Goal: Task Accomplishment & Management: Manage account settings

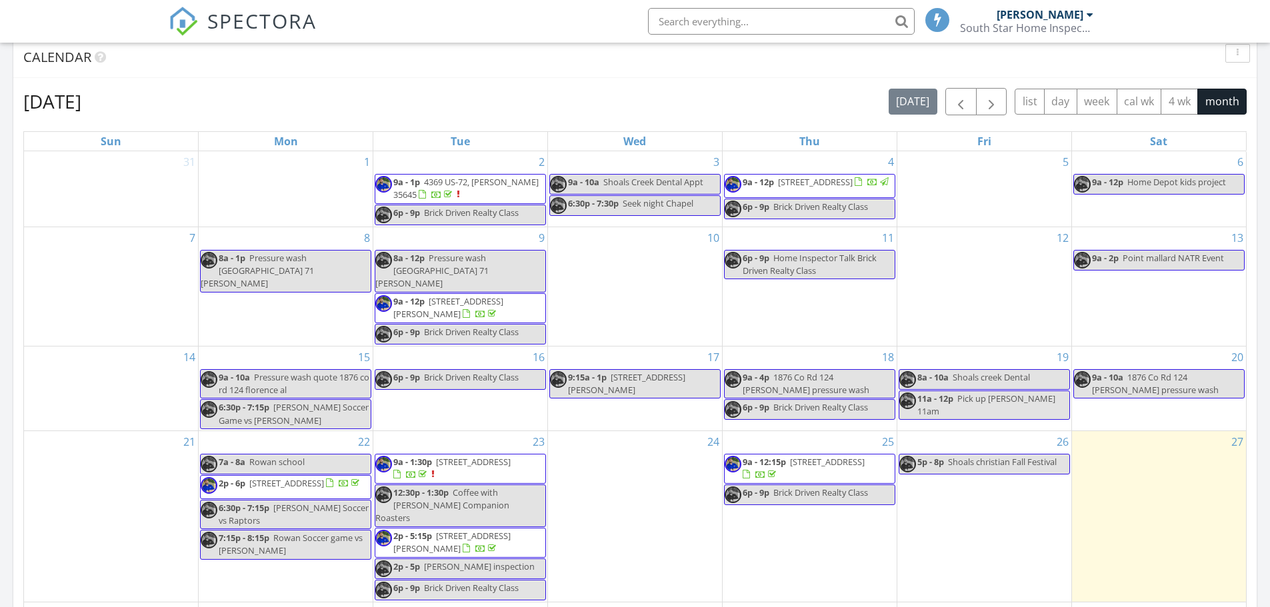
scroll to position [7, 7]
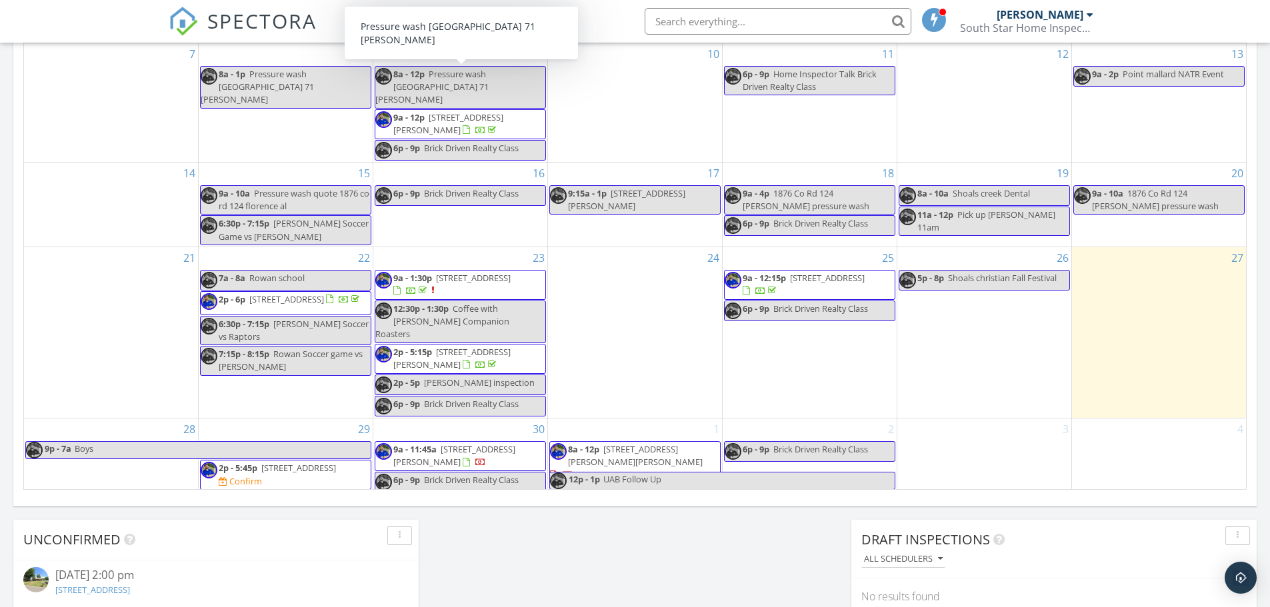
click at [181, 19] on img at bounding box center [183, 21] width 29 height 29
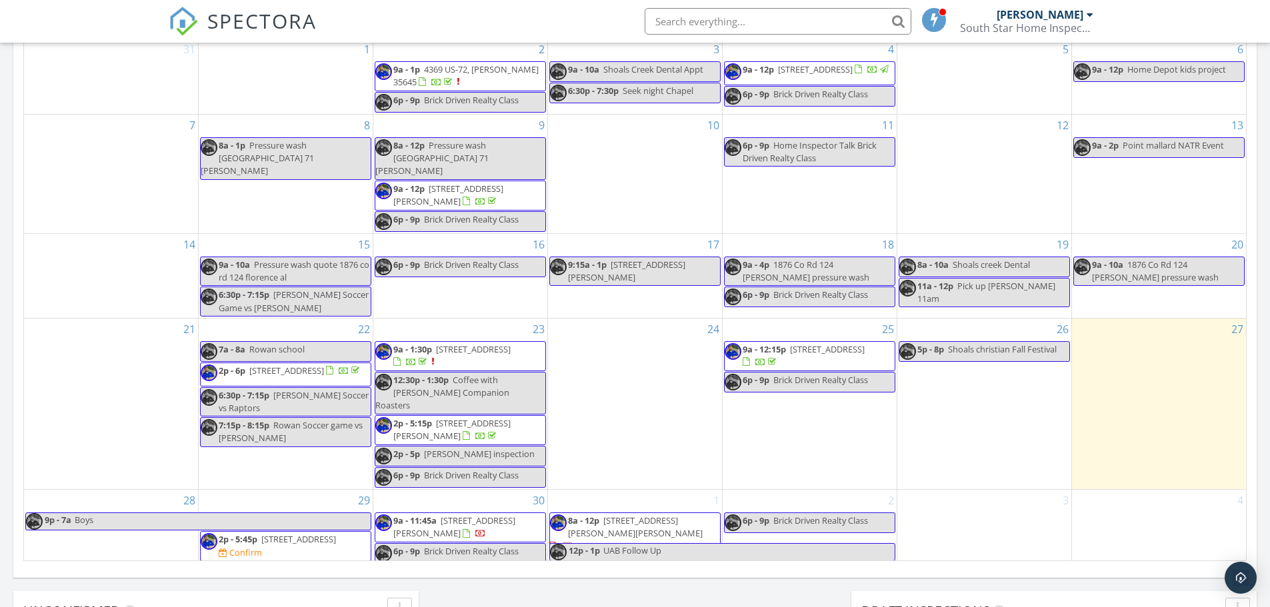
scroll to position [667, 0]
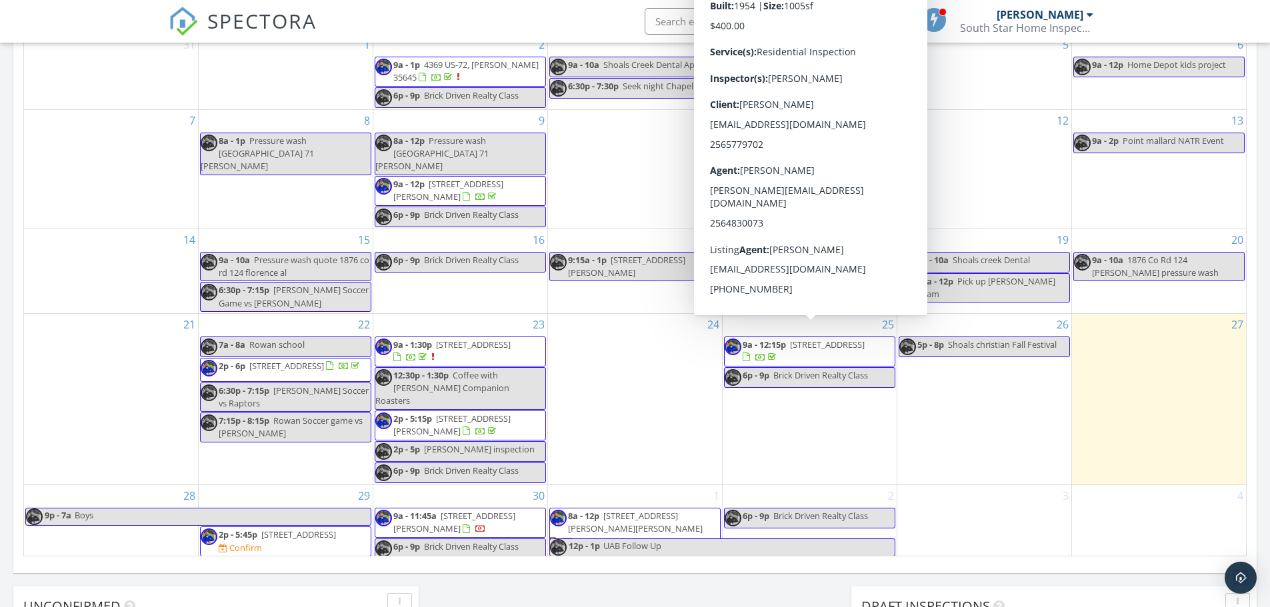
click at [821, 339] on span "1020 4th St, Cherokee 35616" at bounding box center [827, 345] width 75 height 12
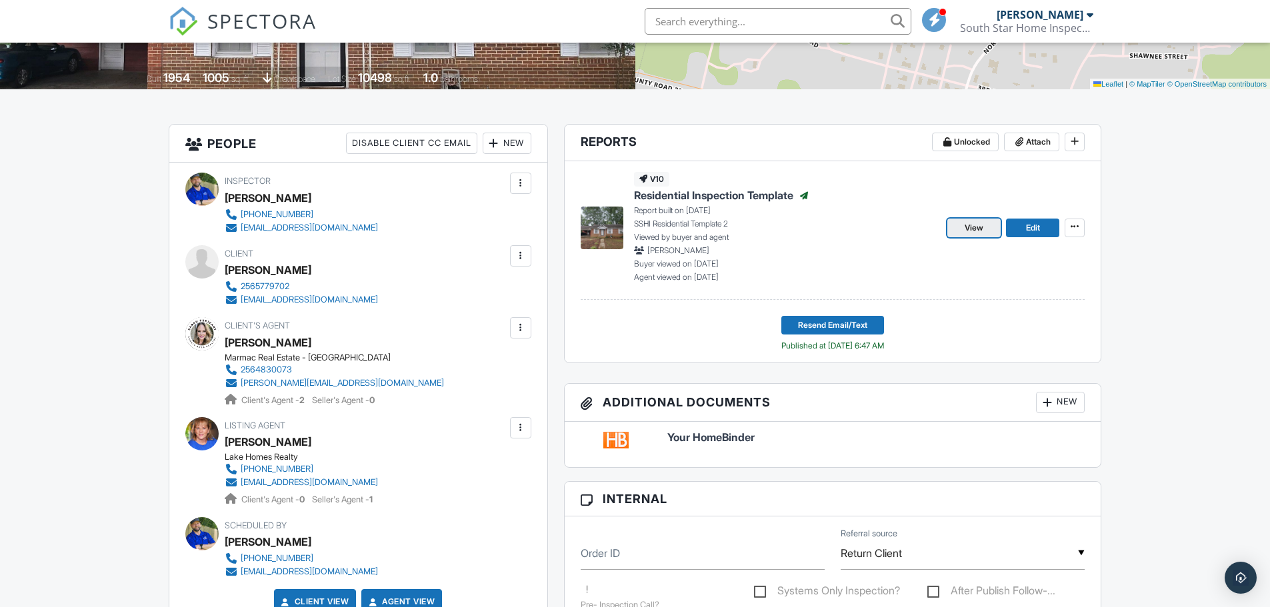
click at [981, 232] on span "View" at bounding box center [974, 227] width 19 height 13
